Goal: Task Accomplishment & Management: Complete application form

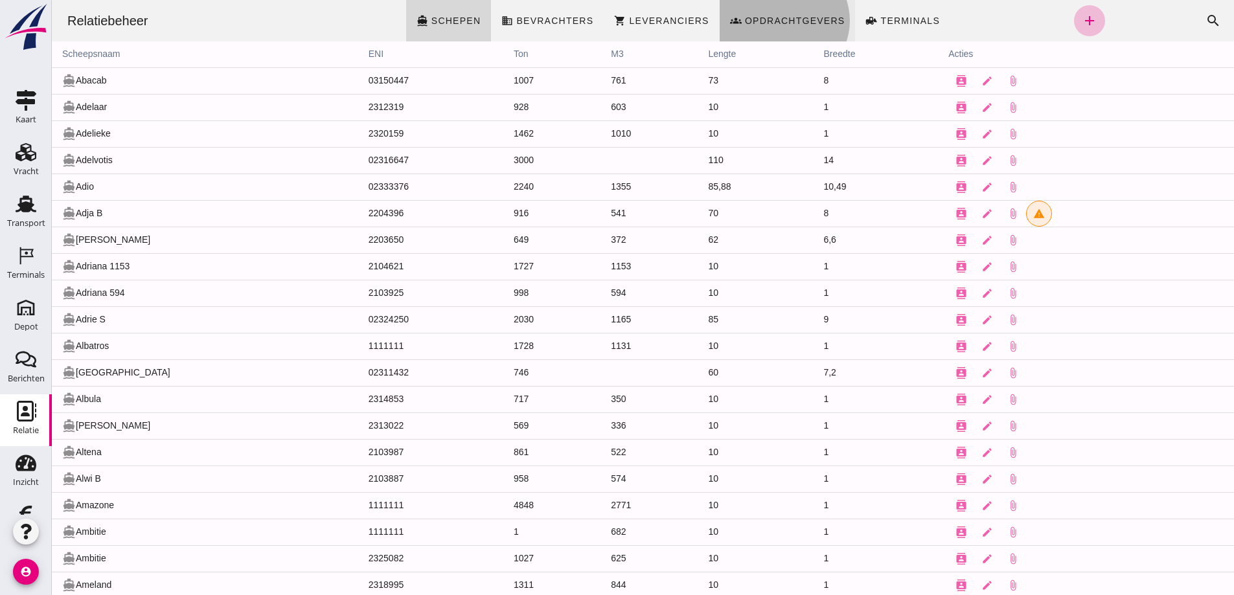
click span "Opdrachtgevers"
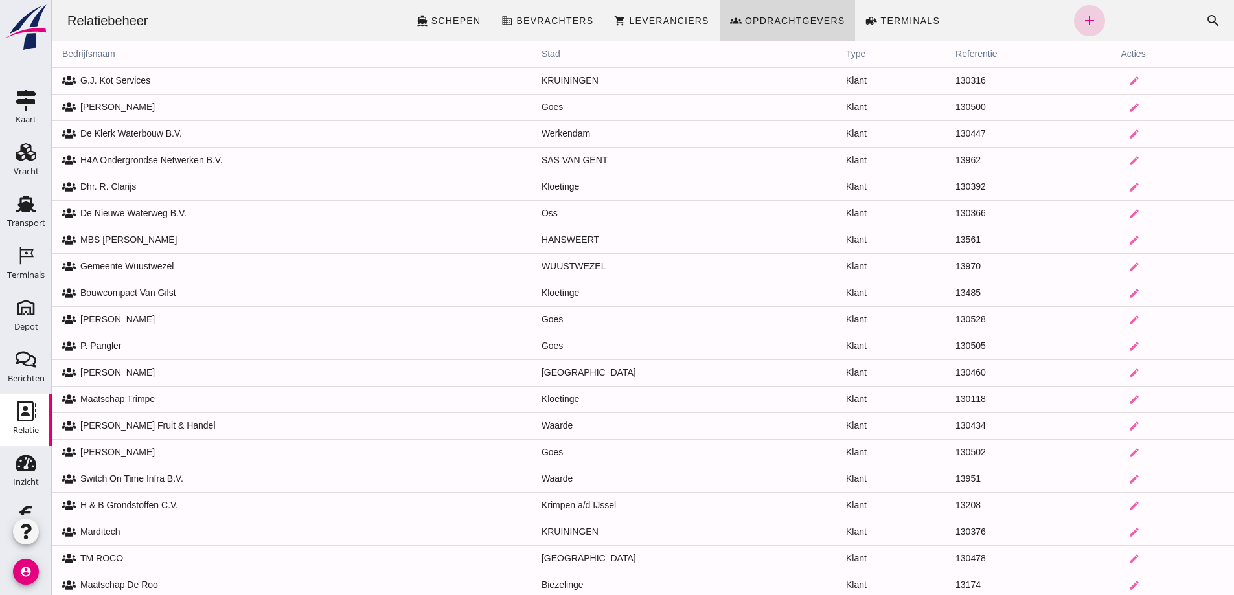
click at [1081, 19] on icon "add" at bounding box center [1089, 21] width 16 height 16
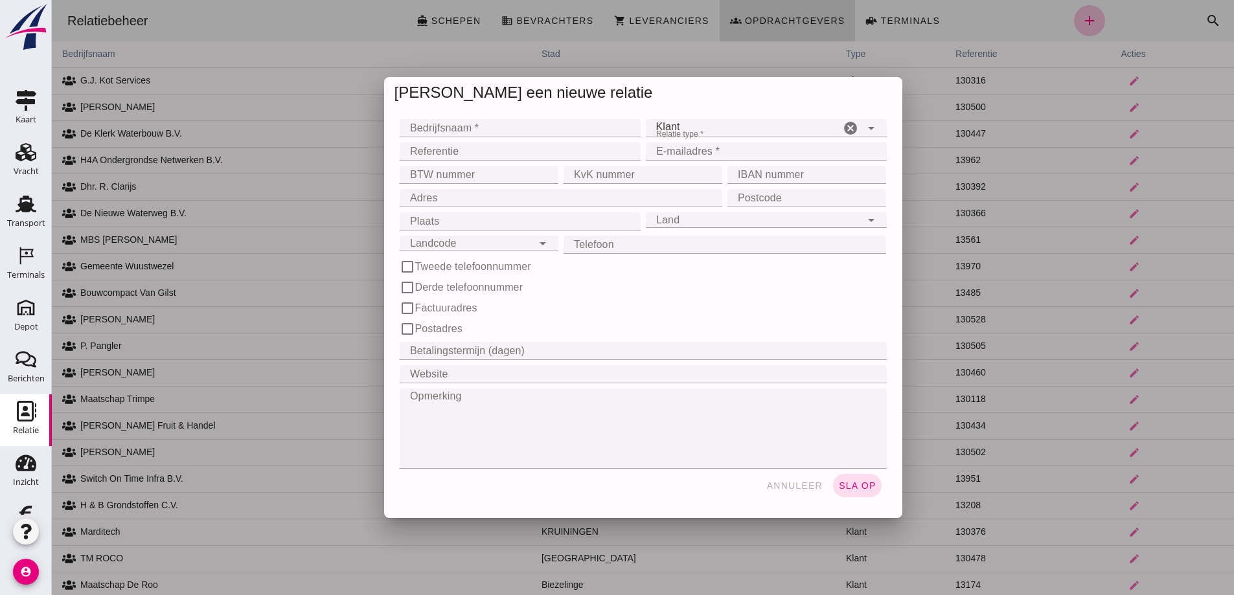
click input "Bedrijfsnaam *"
type input "[PERSON_NAME] Verhuur"
click input "E-mailadres *"
type input "[EMAIL_ADDRESS][DOMAIN_NAME]"
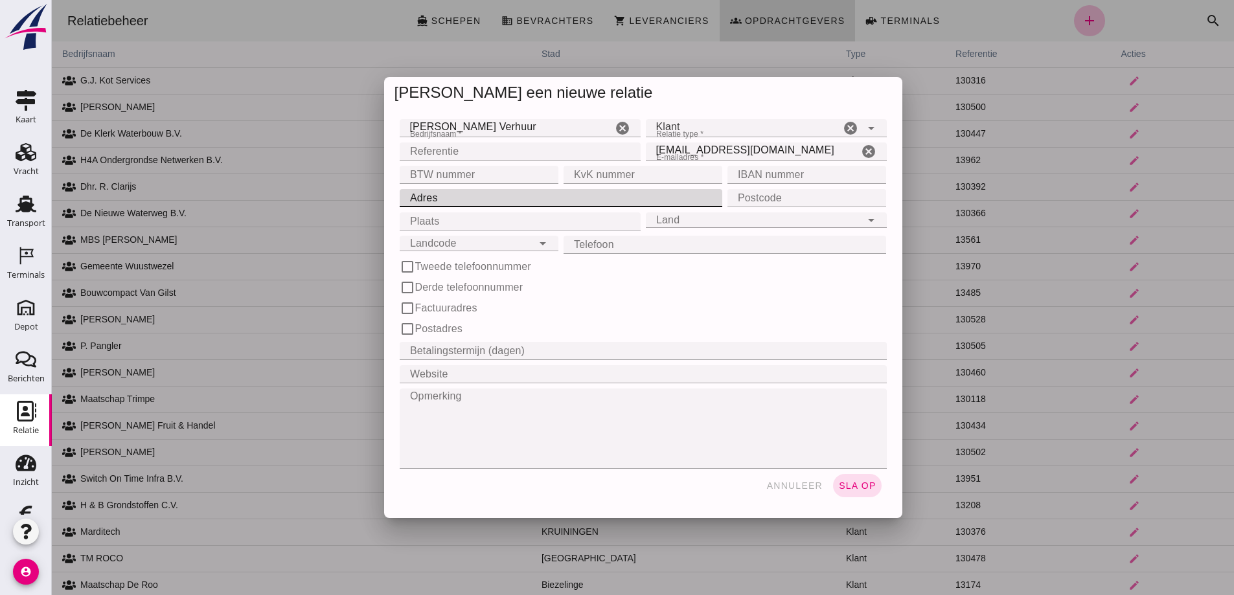
click input "Adres"
type input "[STREET_ADDRESS]"
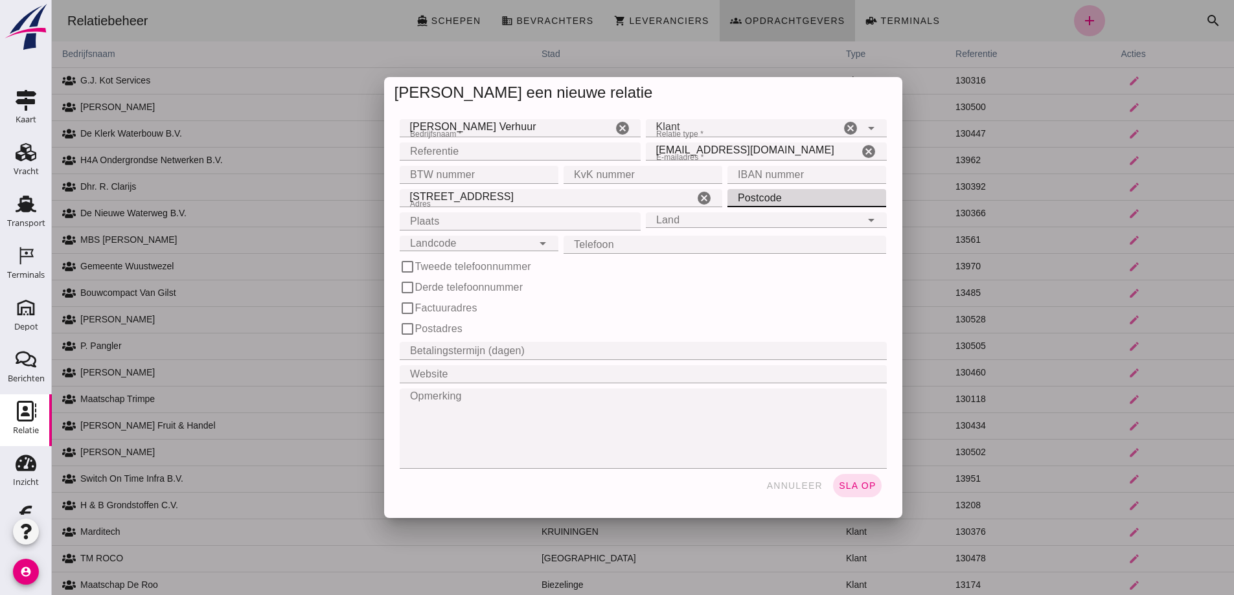
click input "Postcode"
type input "4538 BD"
click input "Plaats"
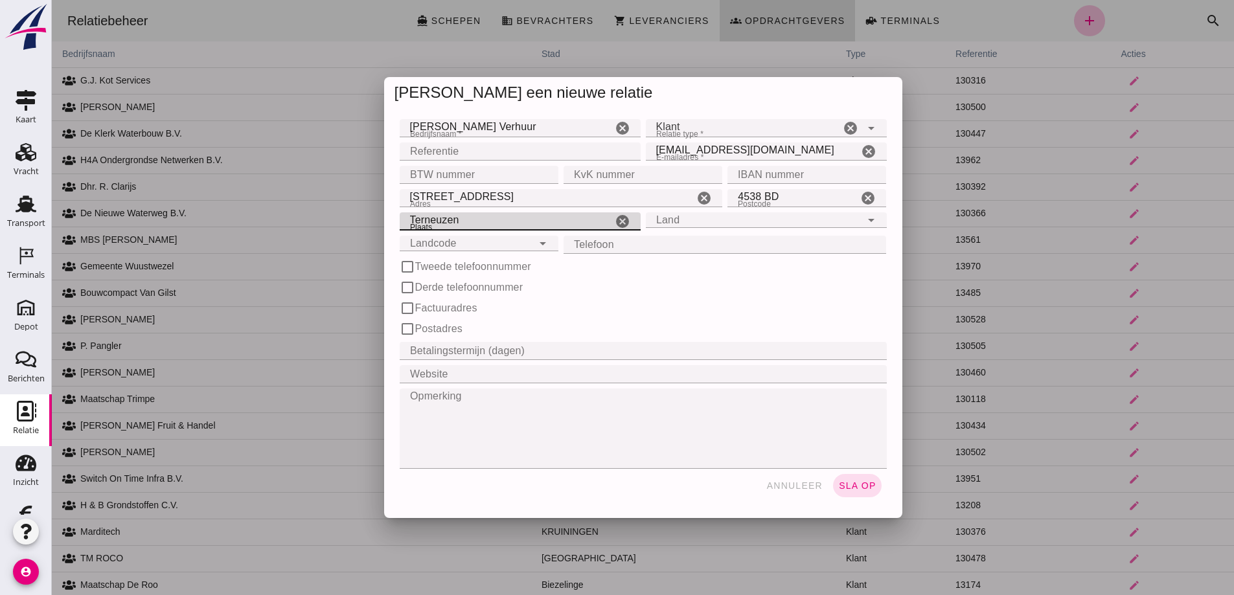
type input "Terneuzen"
click input "Land"
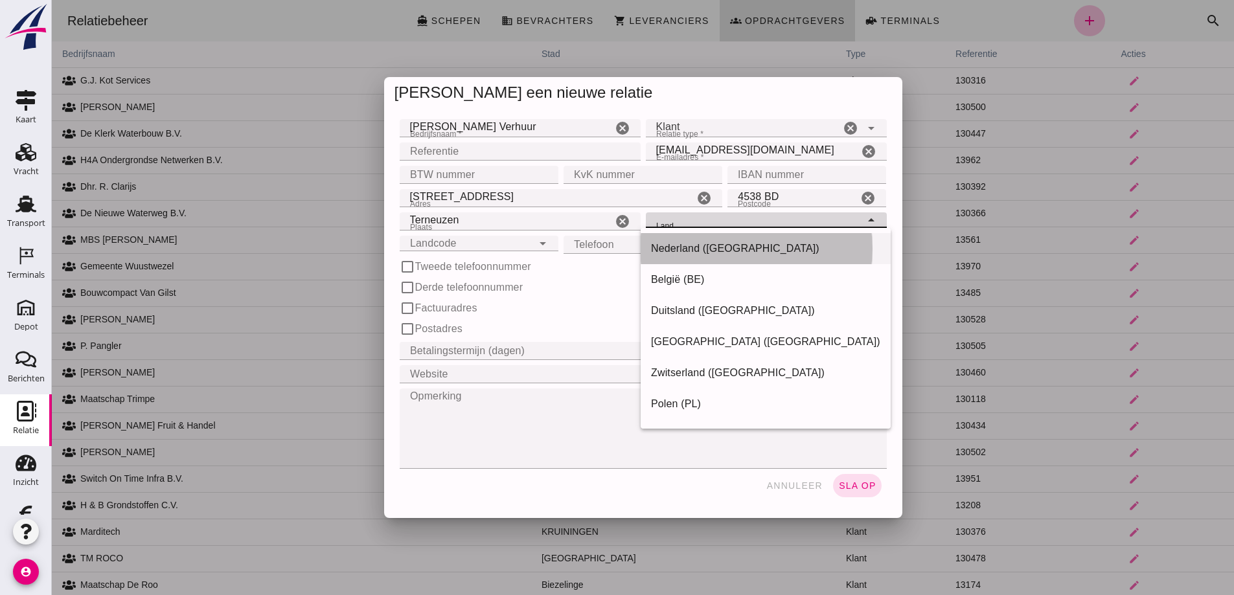
click at [674, 246] on div "Nederland ([GEOGRAPHIC_DATA])" at bounding box center [765, 249] width 229 height 16
type input "Nederland ([GEOGRAPHIC_DATA])"
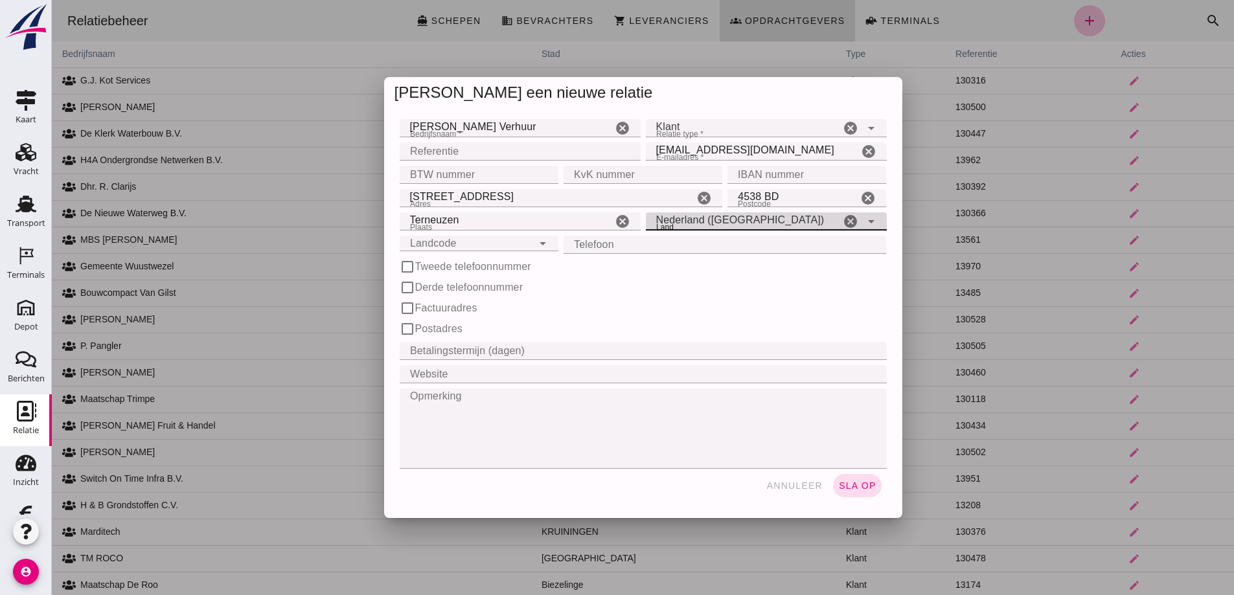
click input "Landcode"
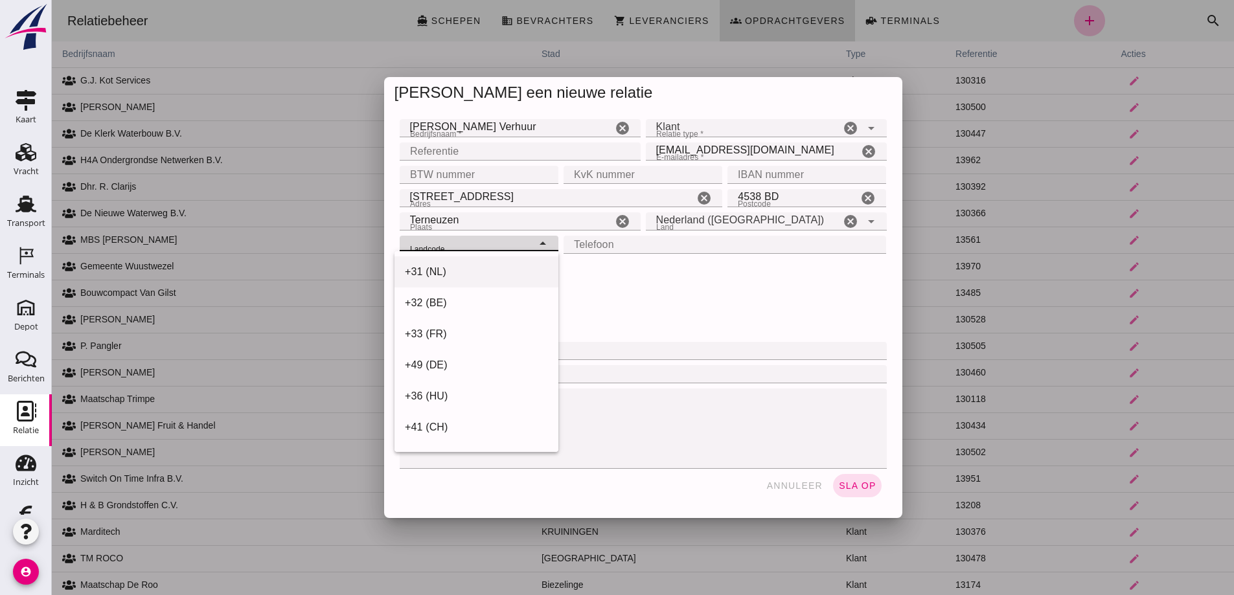
click at [468, 267] on div "+31 (NL)" at bounding box center [476, 272] width 143 height 16
type input "+31 (NL)"
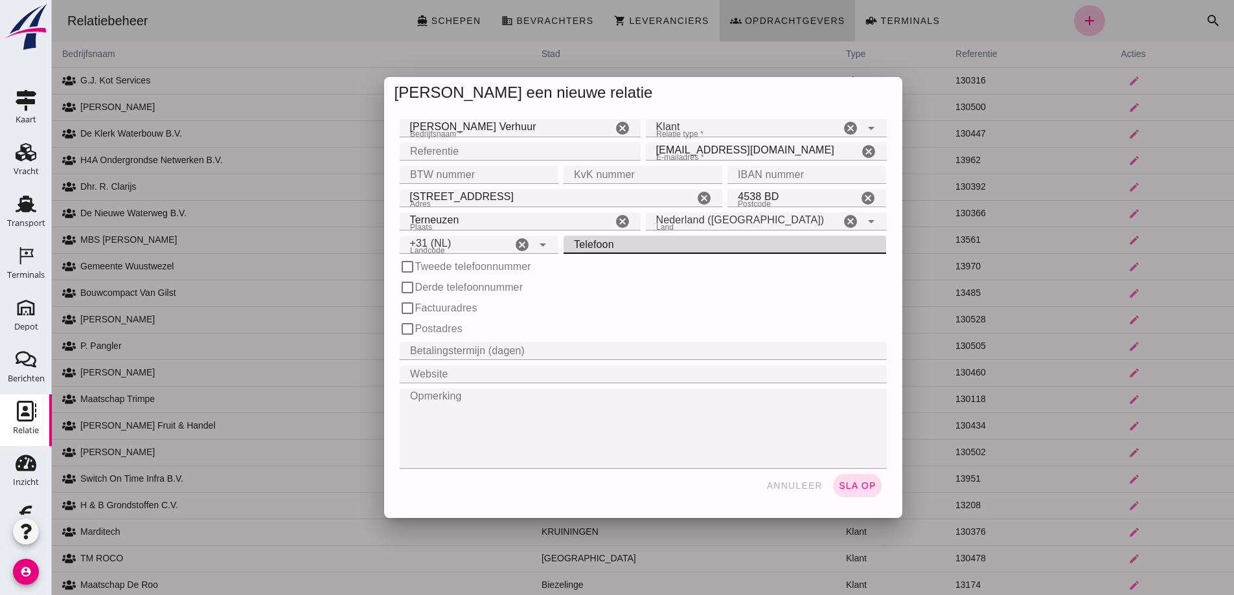
click input "Telefoon"
type input "06 30 359374"
click input "Betalingstermijn (dagen)"
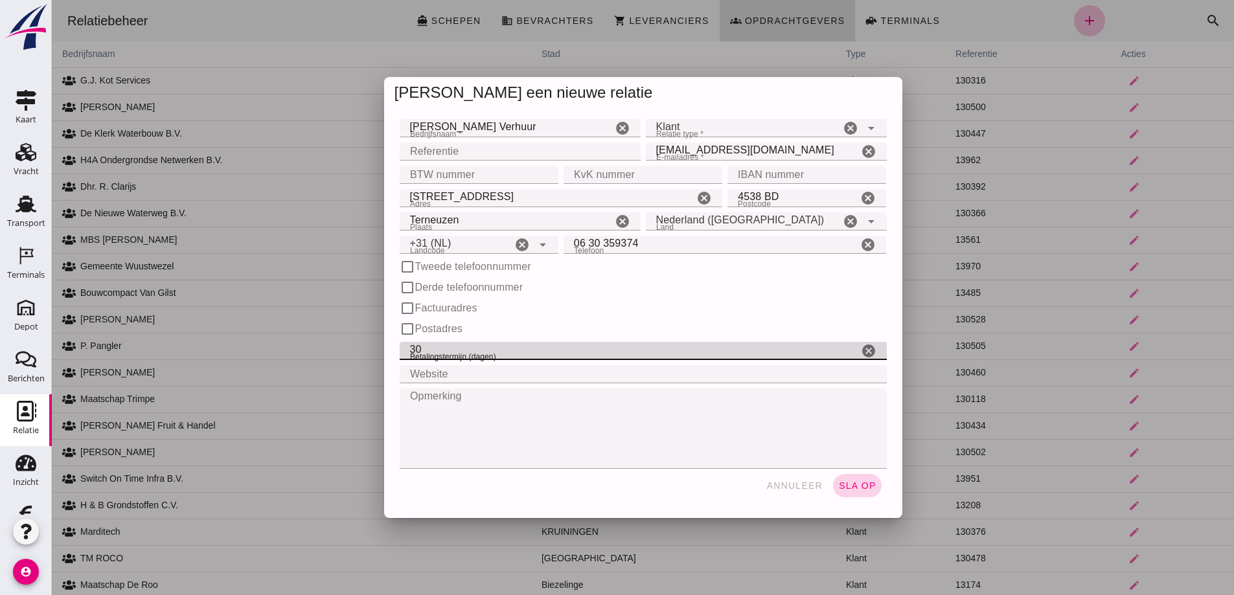
type input "30"
click span "sla op"
